Goal: Navigation & Orientation: Find specific page/section

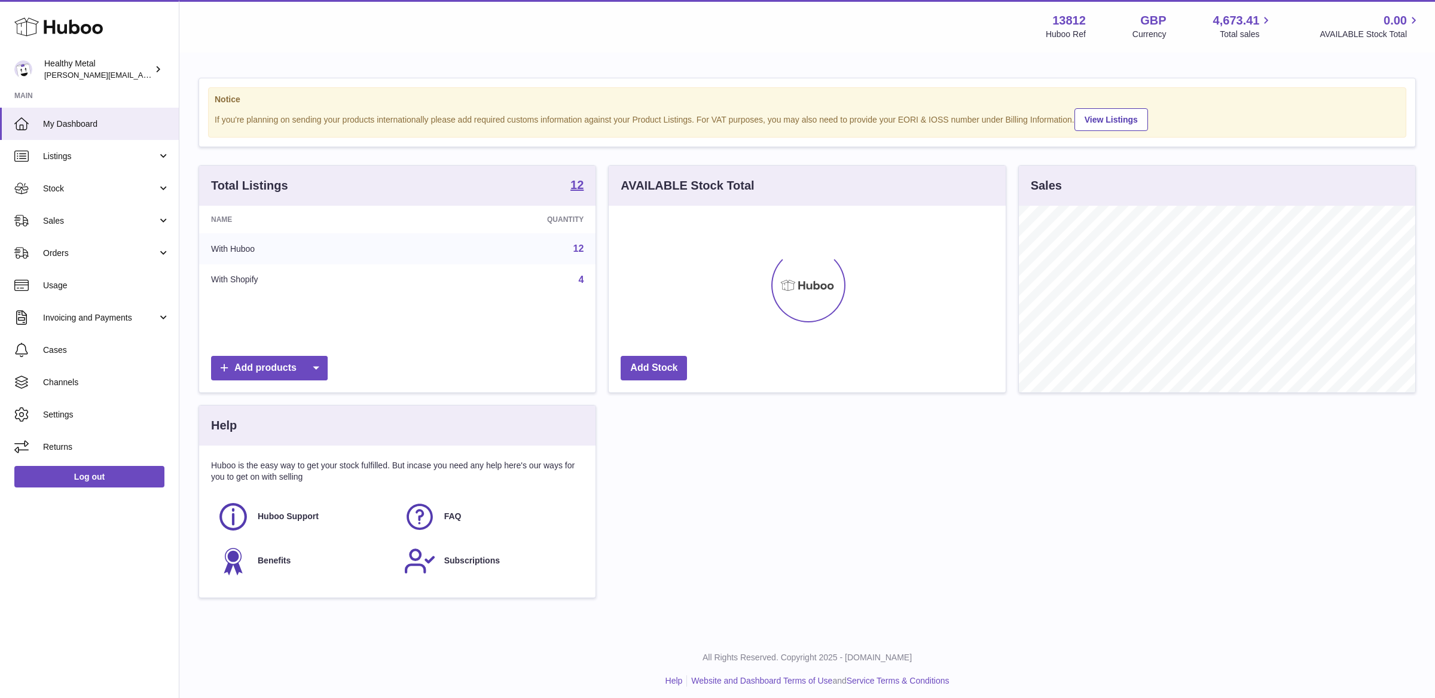
scroll to position [186, 396]
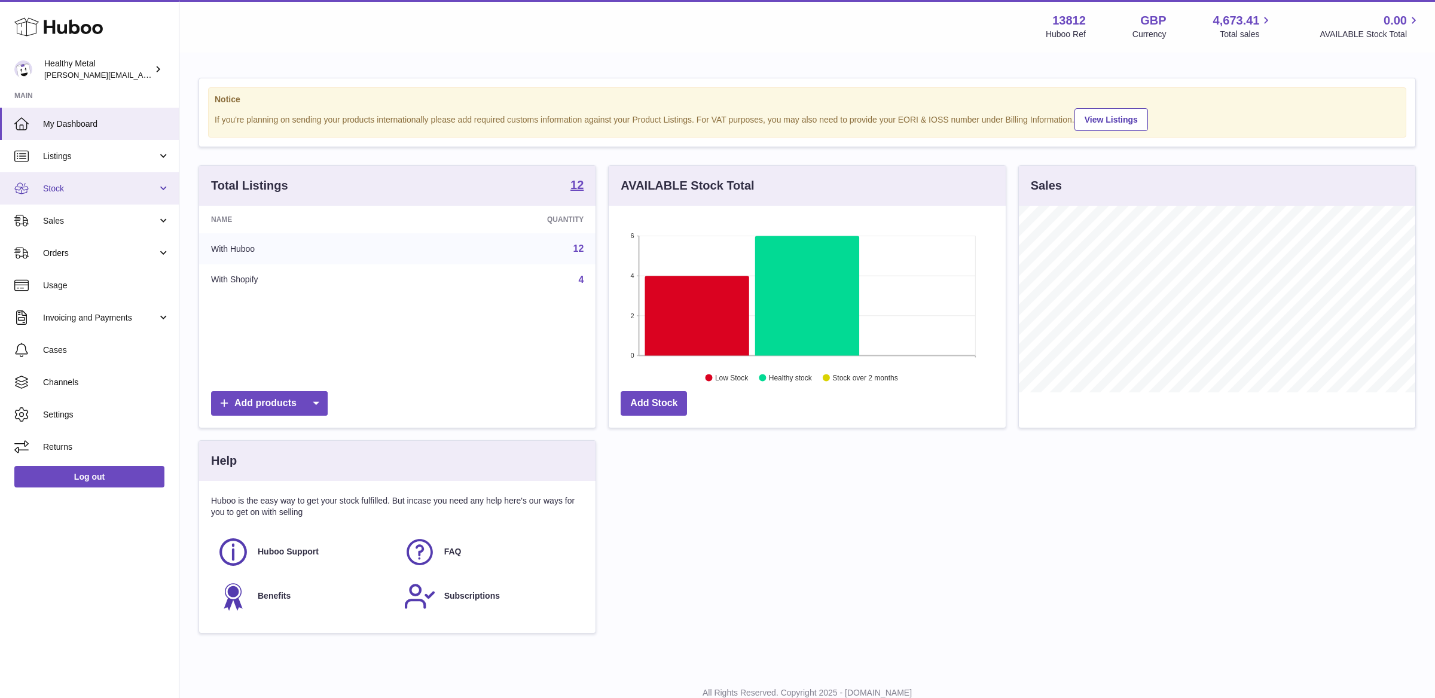
click at [114, 185] on span "Stock" at bounding box center [100, 188] width 114 height 11
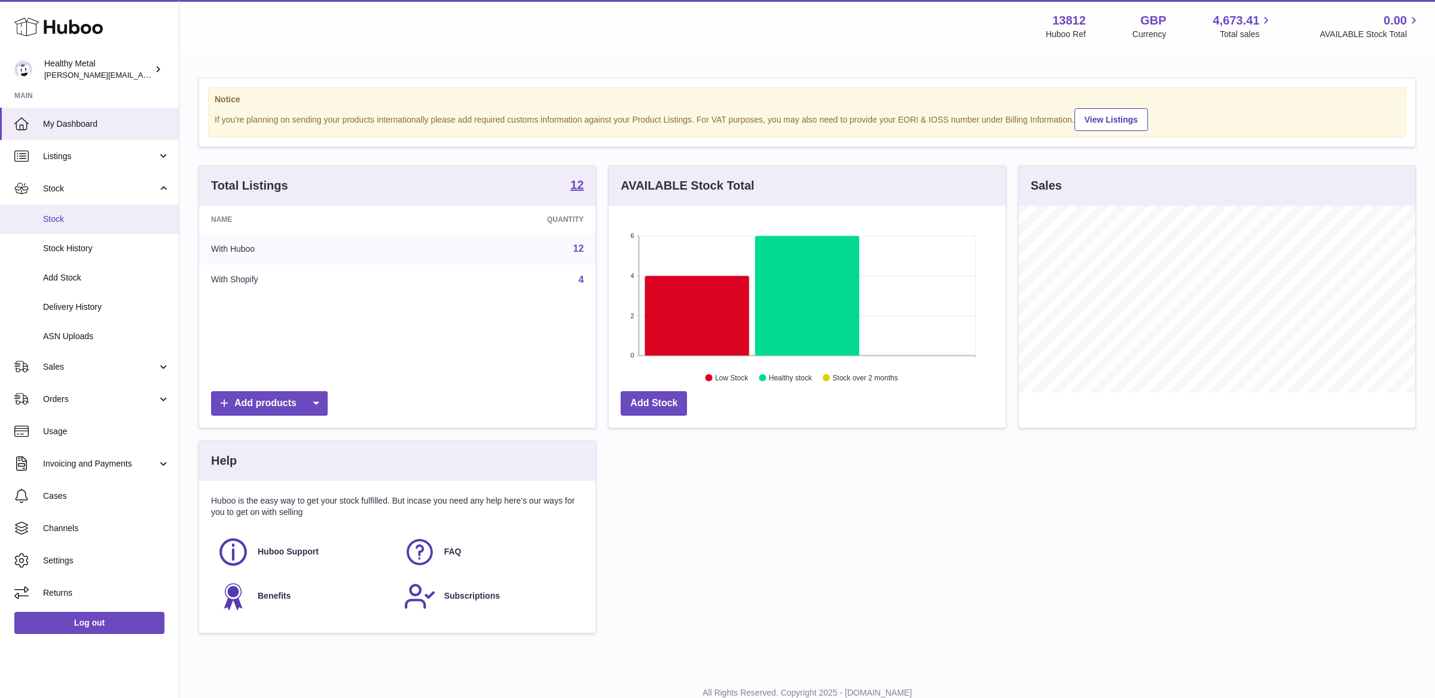
click at [71, 217] on span "Stock" at bounding box center [106, 218] width 127 height 11
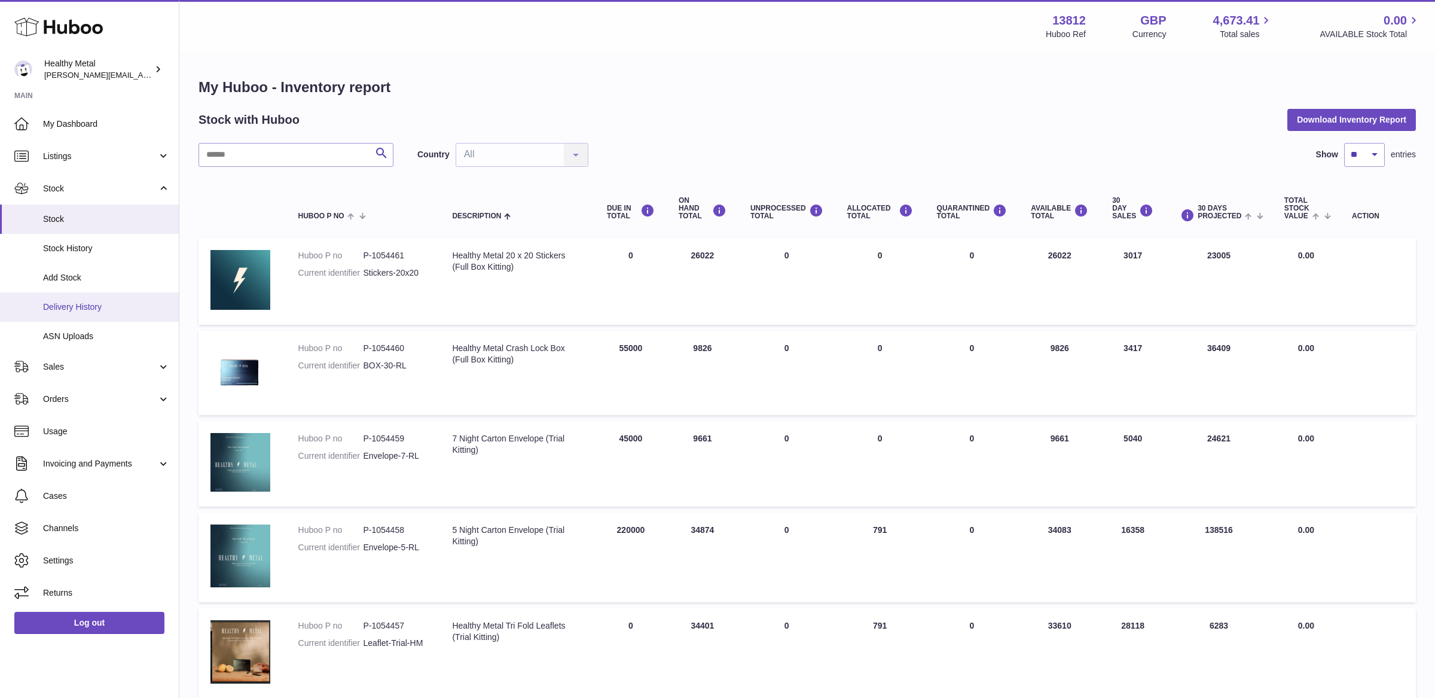
click at [122, 314] on link "Delivery History" at bounding box center [89, 306] width 179 height 29
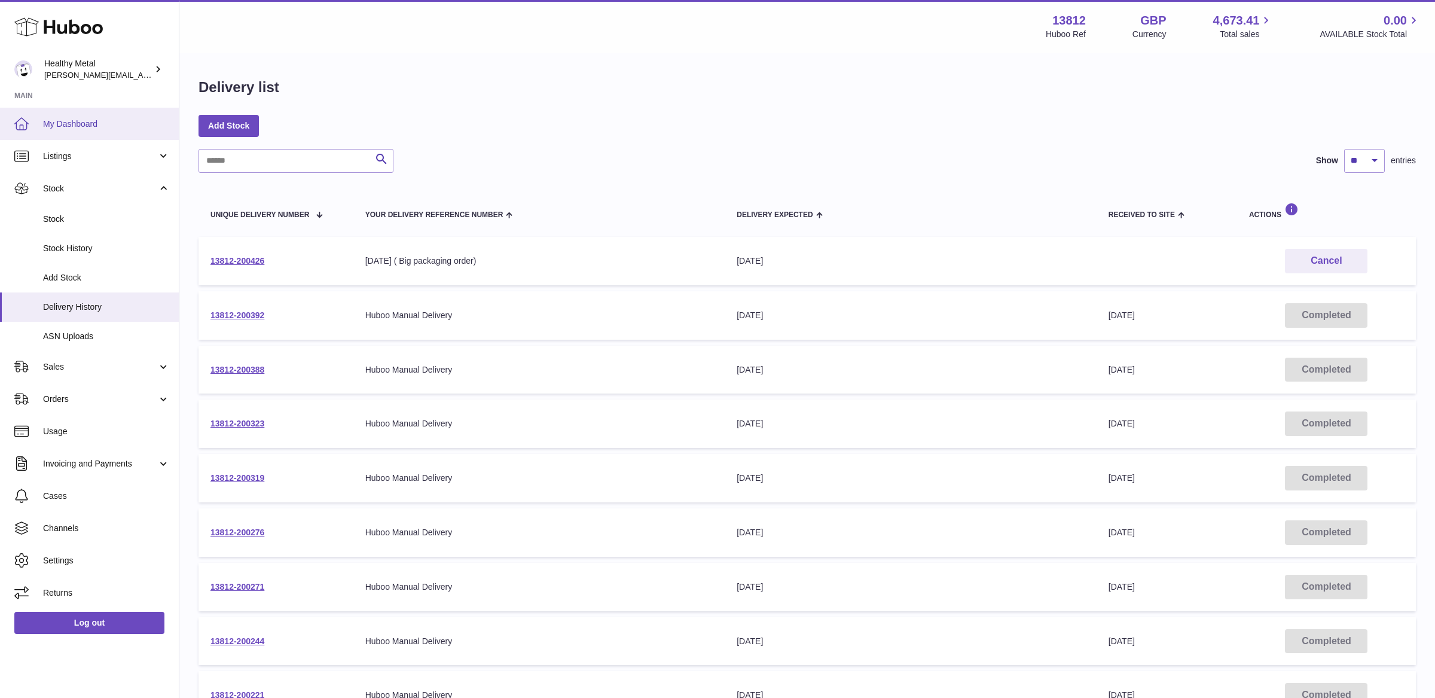
click at [117, 123] on span "My Dashboard" at bounding box center [106, 123] width 127 height 11
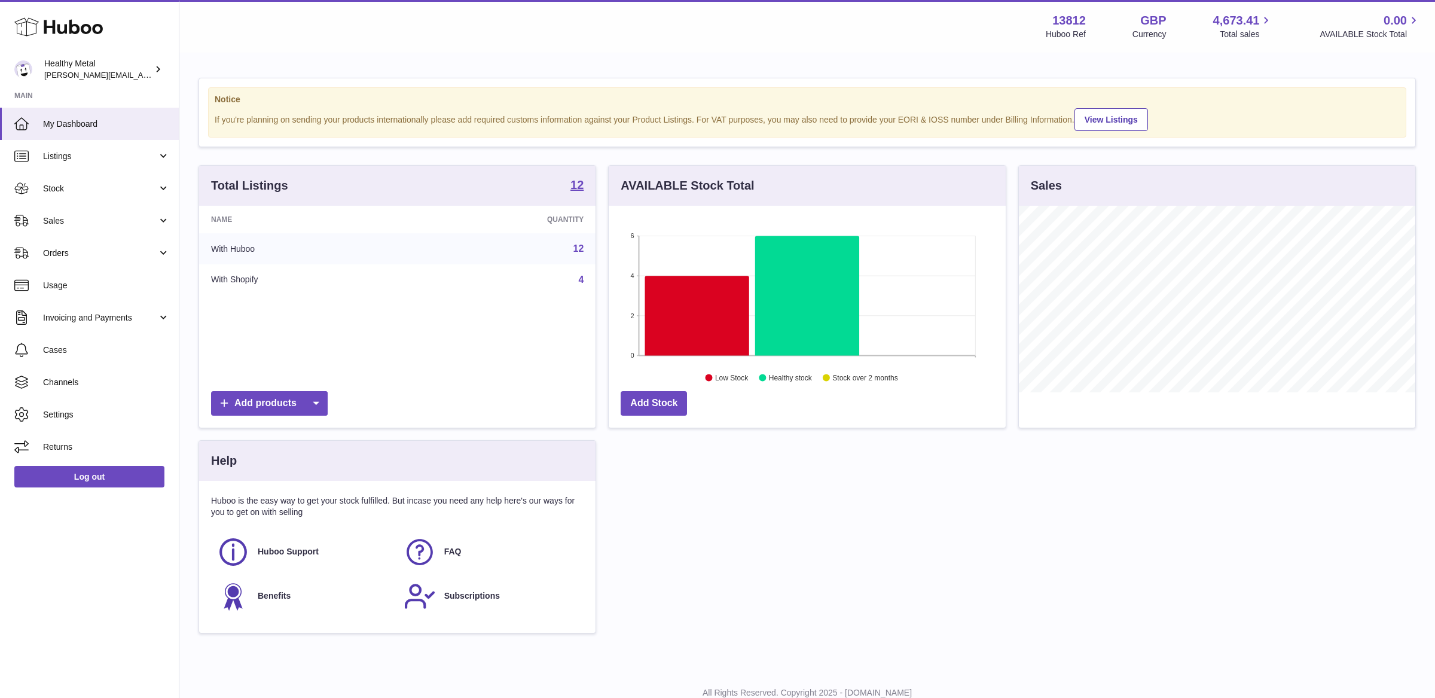
scroll to position [186, 396]
